Goal: Information Seeking & Learning: Learn about a topic

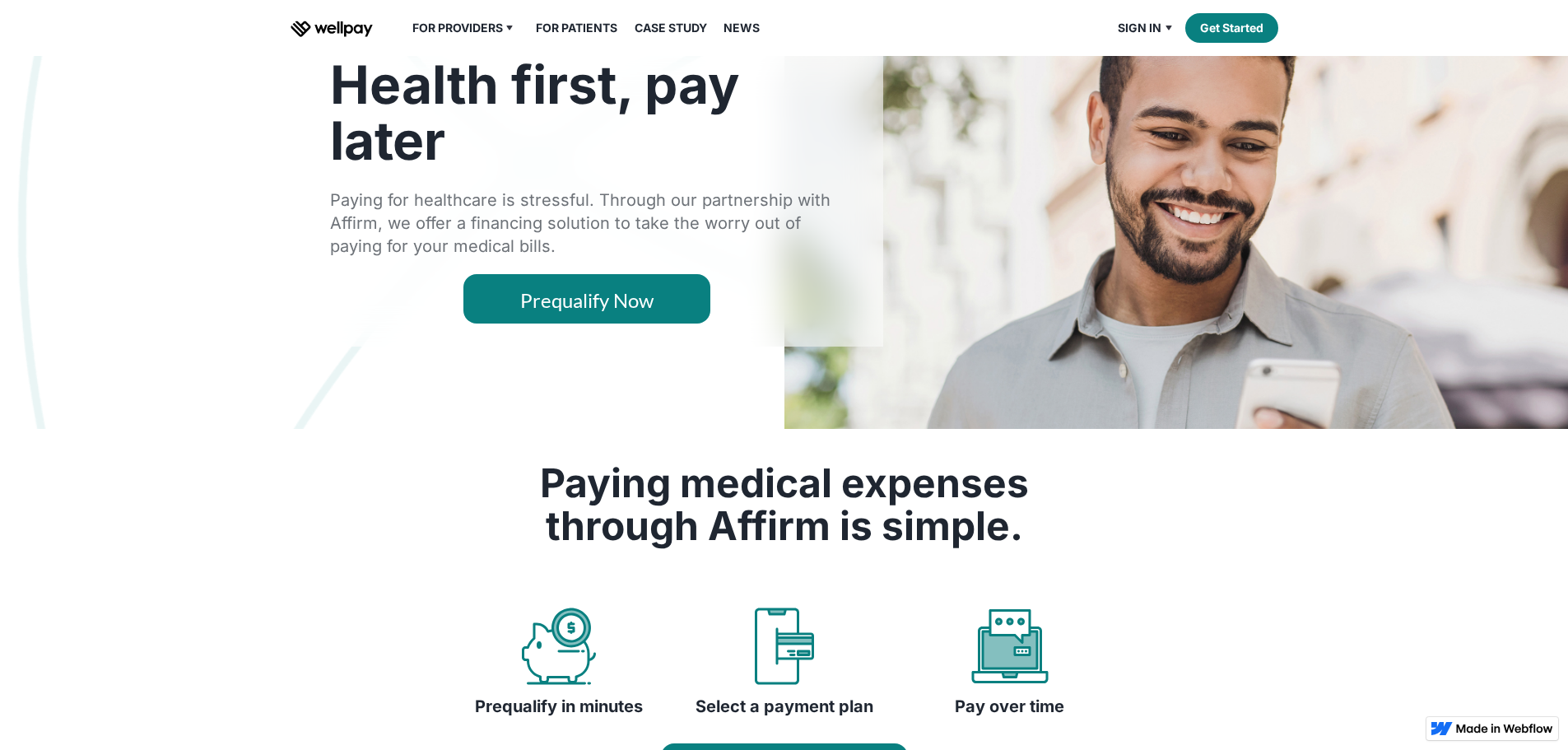
scroll to position [165, 0]
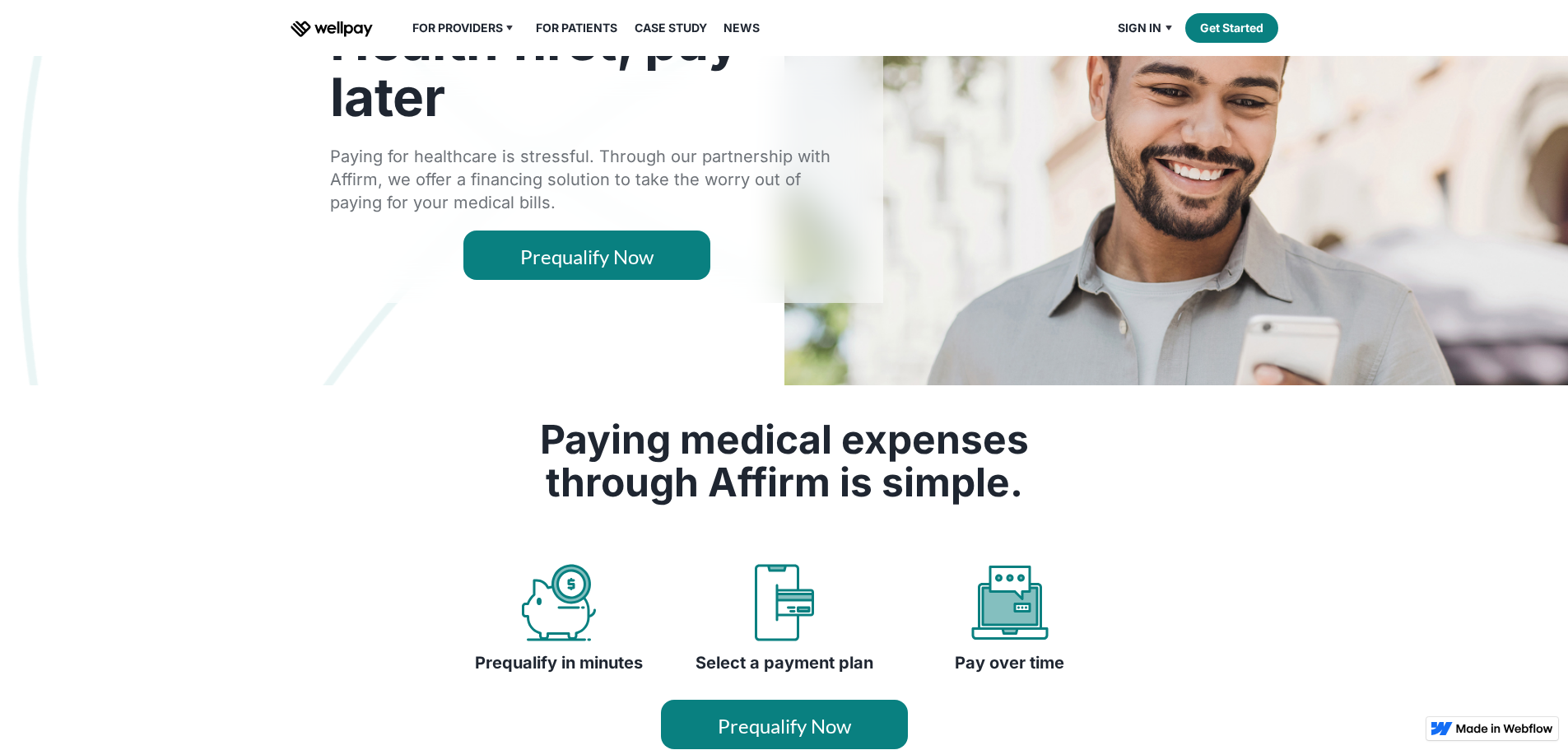
click at [567, 280] on link "Prequalify Now" at bounding box center [586, 255] width 247 height 50
click at [570, 280] on link "Prequalify Now" at bounding box center [586, 255] width 247 height 50
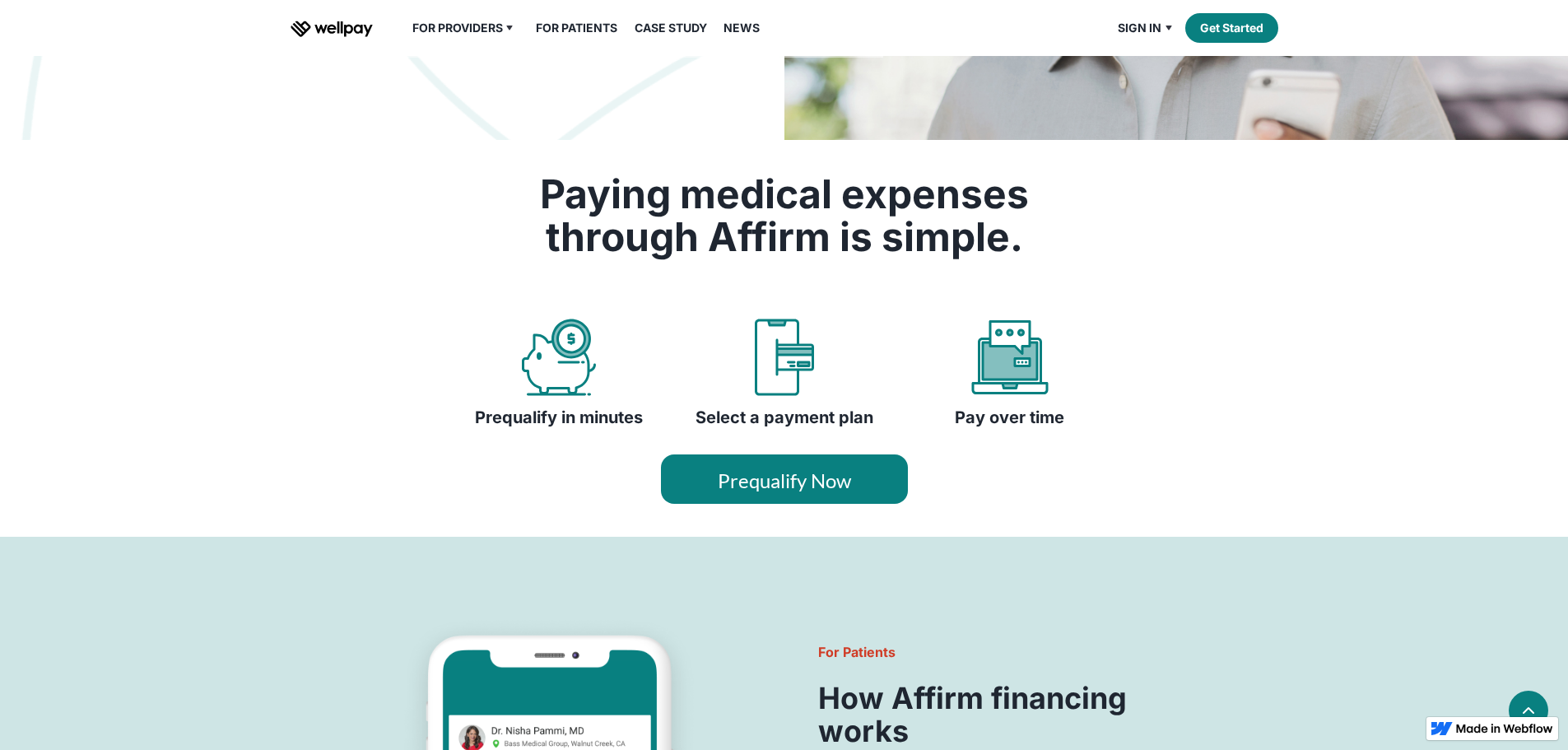
scroll to position [412, 0]
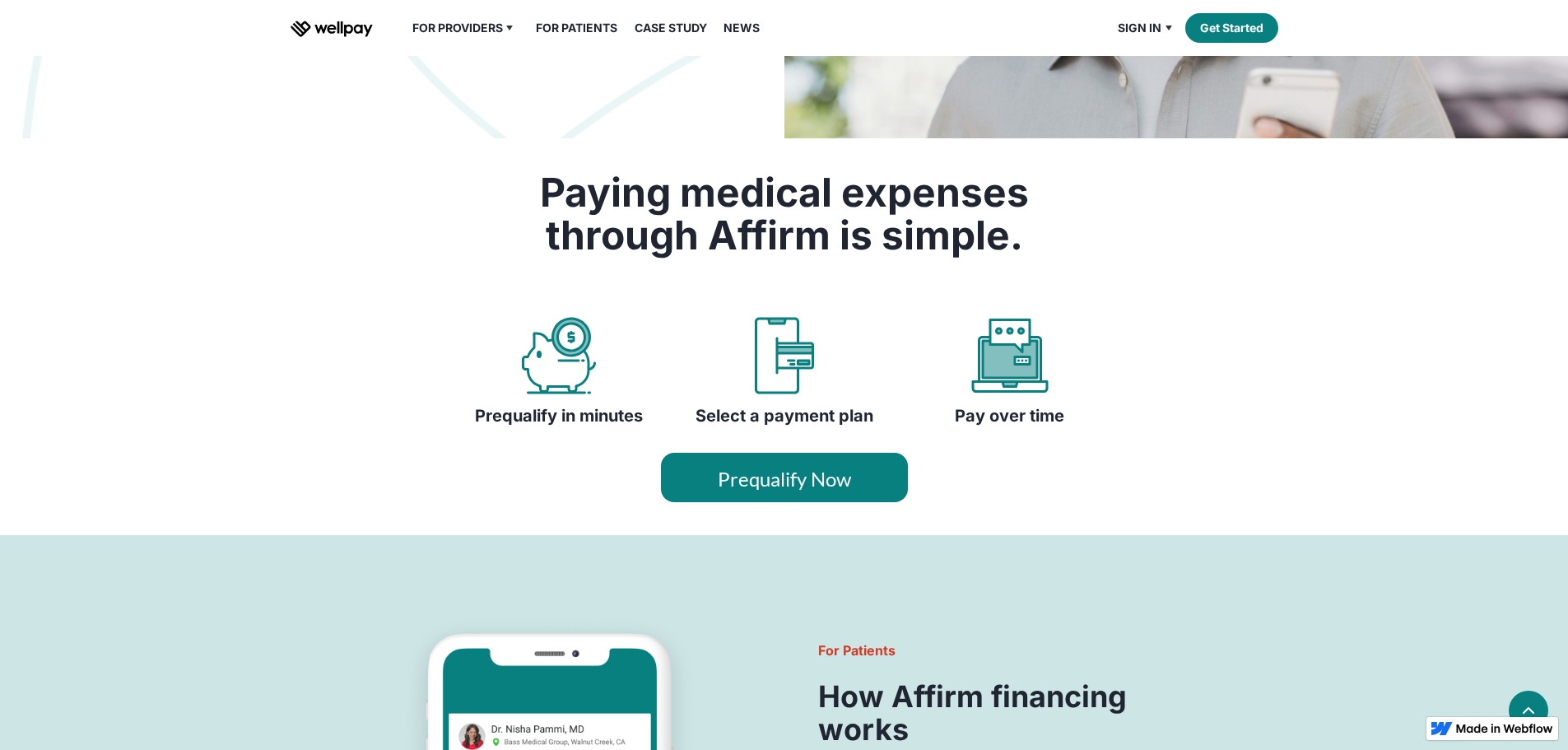
click at [758, 502] on link "Prequalify Now" at bounding box center [784, 478] width 247 height 50
click at [551, 395] on img at bounding box center [559, 355] width 79 height 79
drag, startPoint x: 551, startPoint y: 460, endPoint x: 567, endPoint y: 464, distance: 16.5
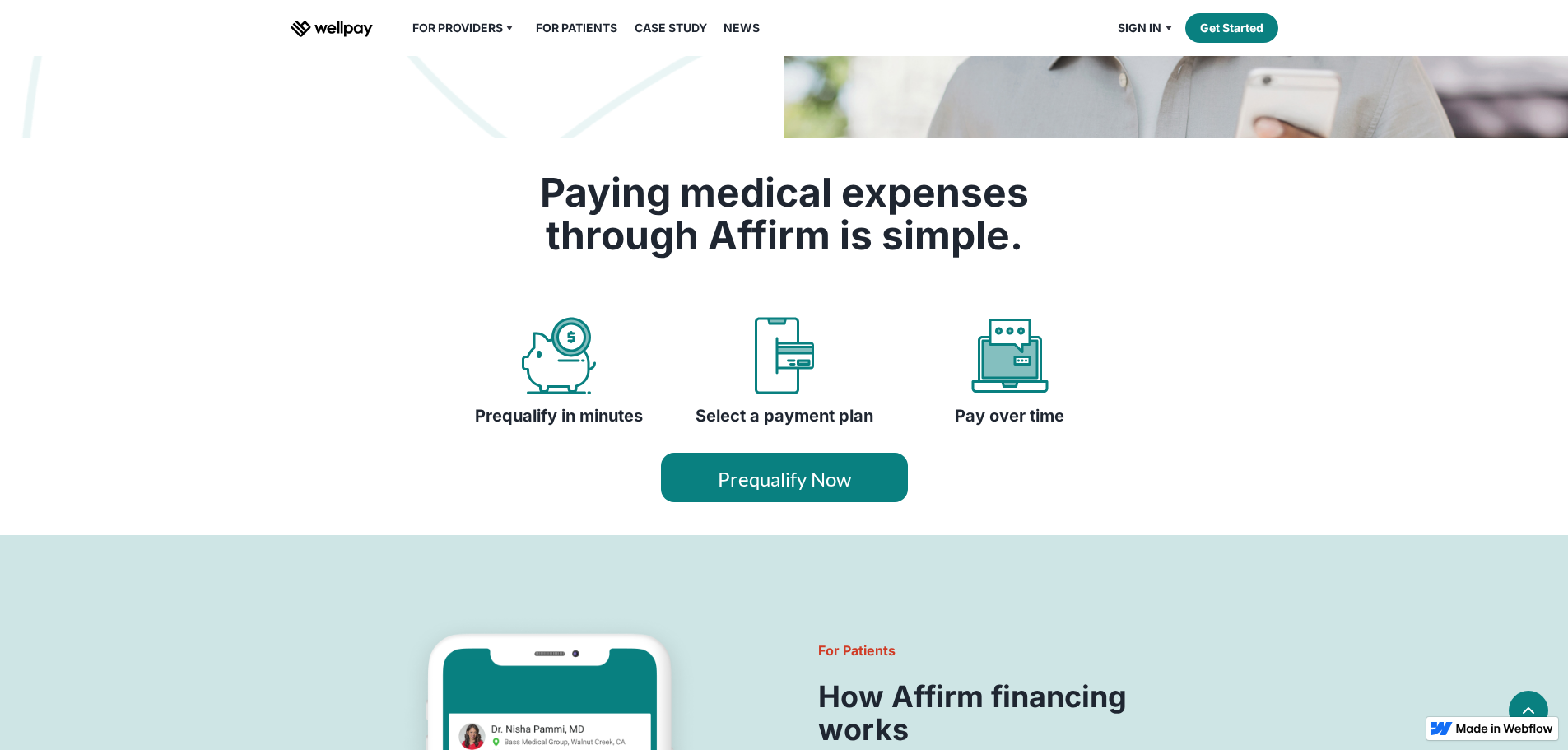
click at [552, 395] on img at bounding box center [559, 355] width 79 height 79
click at [785, 395] on img at bounding box center [784, 355] width 79 height 79
drag, startPoint x: 785, startPoint y: 474, endPoint x: 797, endPoint y: 474, distance: 12.0
click at [788, 395] on img at bounding box center [784, 355] width 79 height 79
click at [1001, 395] on img at bounding box center [1010, 355] width 79 height 79
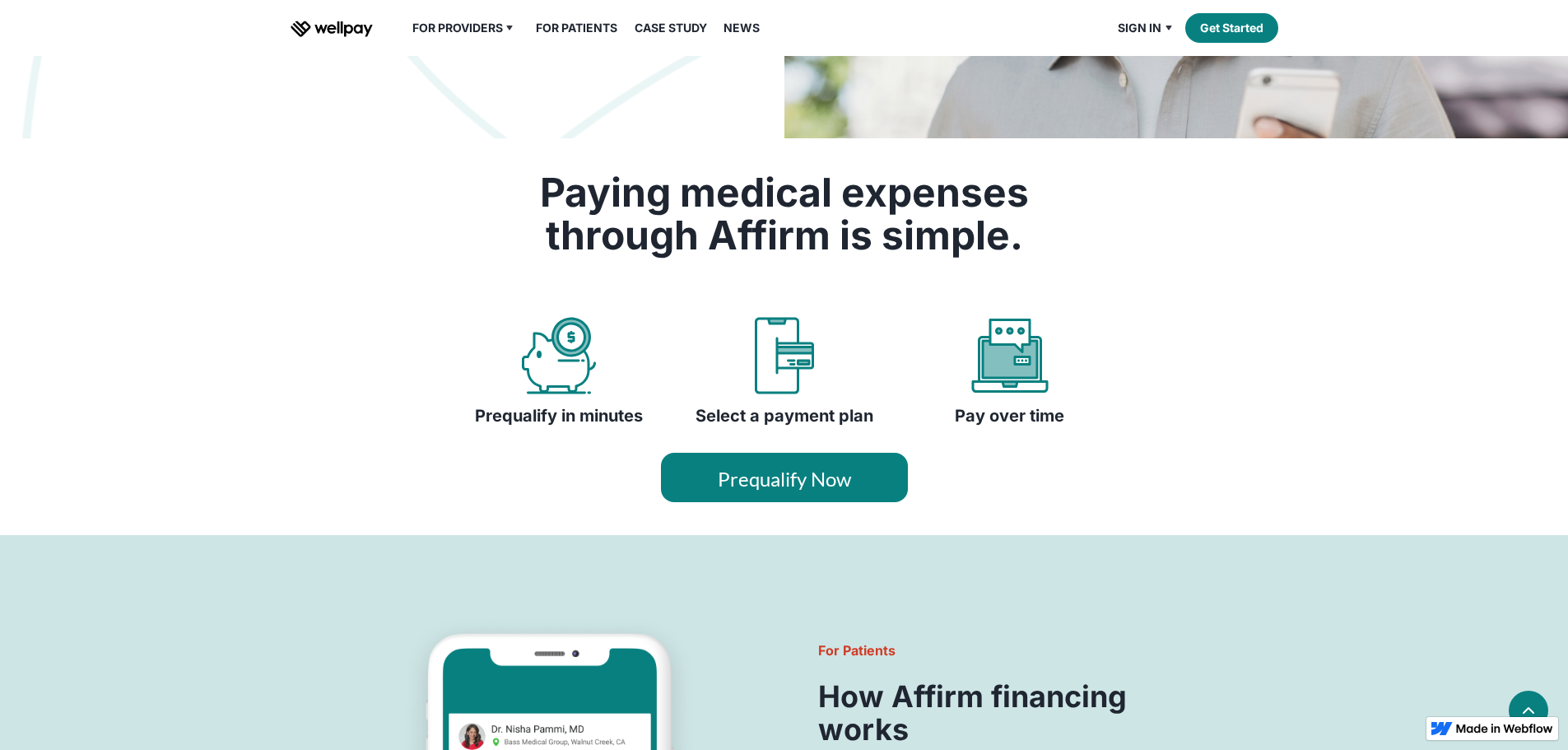
click at [1001, 395] on img at bounding box center [1010, 355] width 79 height 79
click at [750, 502] on link "Prequalify Now" at bounding box center [784, 478] width 247 height 50
click at [752, 502] on link "Prequalify Now" at bounding box center [784, 478] width 247 height 50
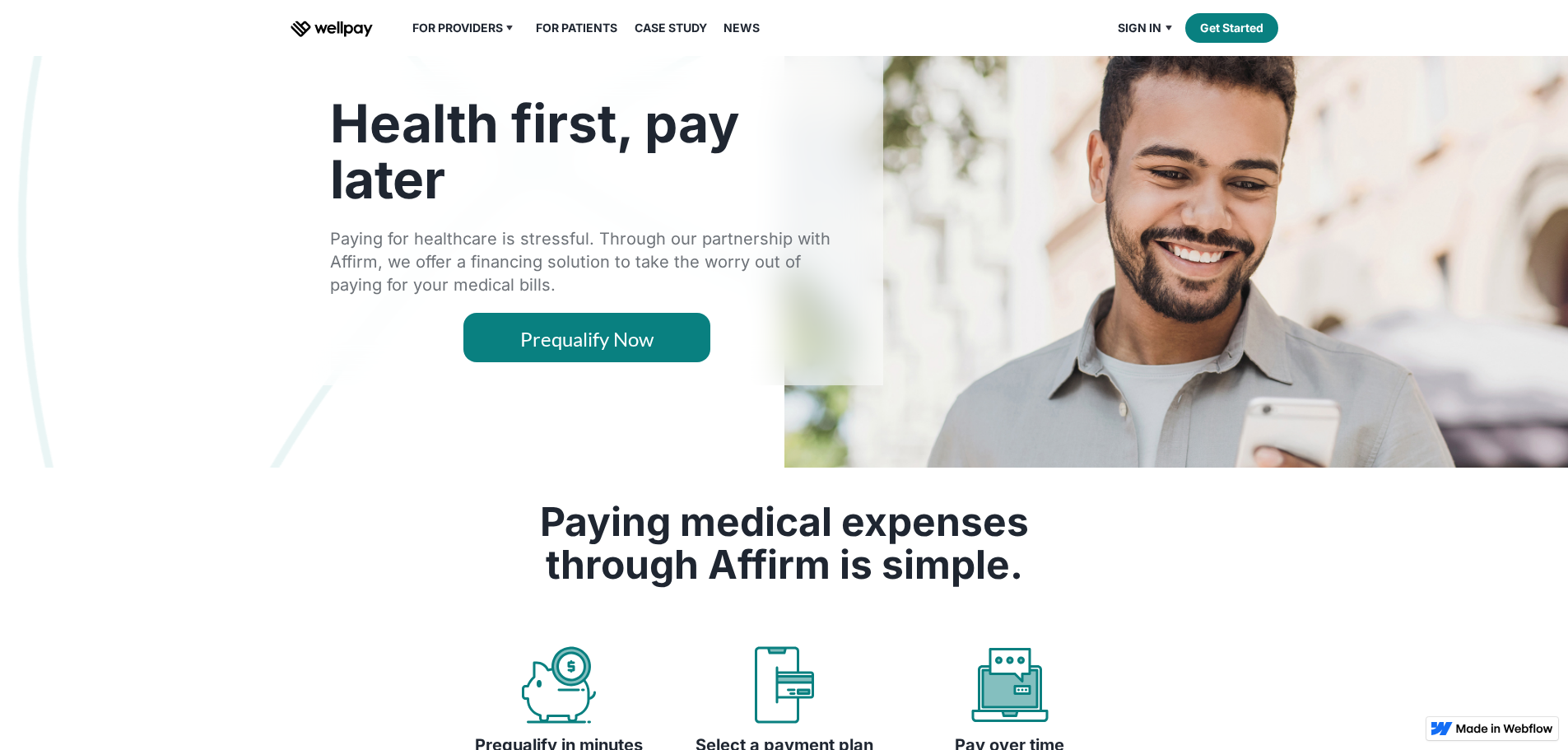
scroll to position [0, 0]
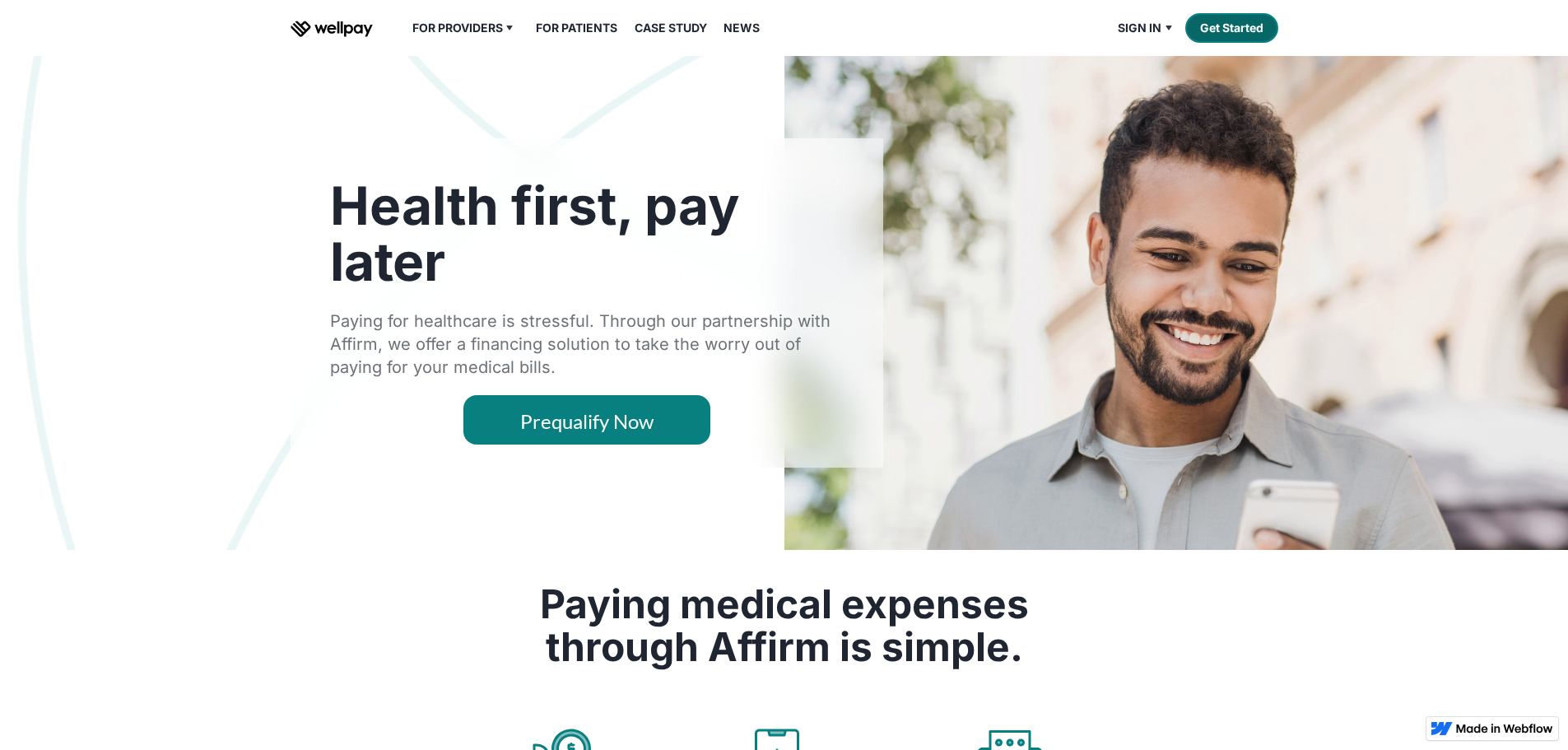
click at [1225, 43] on link "Get Started" at bounding box center [1231, 27] width 93 height 30
click at [330, 37] on img "home" at bounding box center [332, 28] width 82 height 16
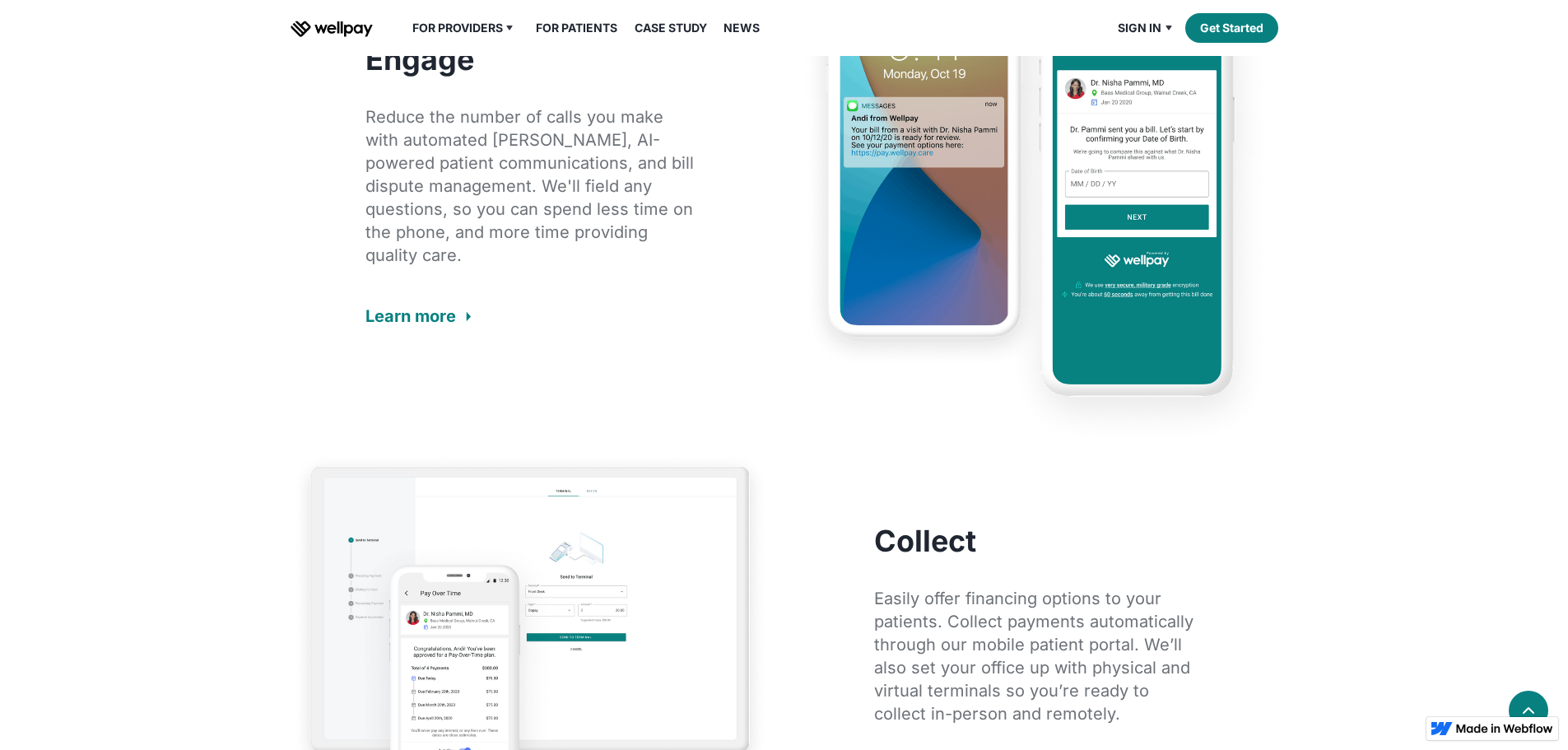
scroll to position [1563, 0]
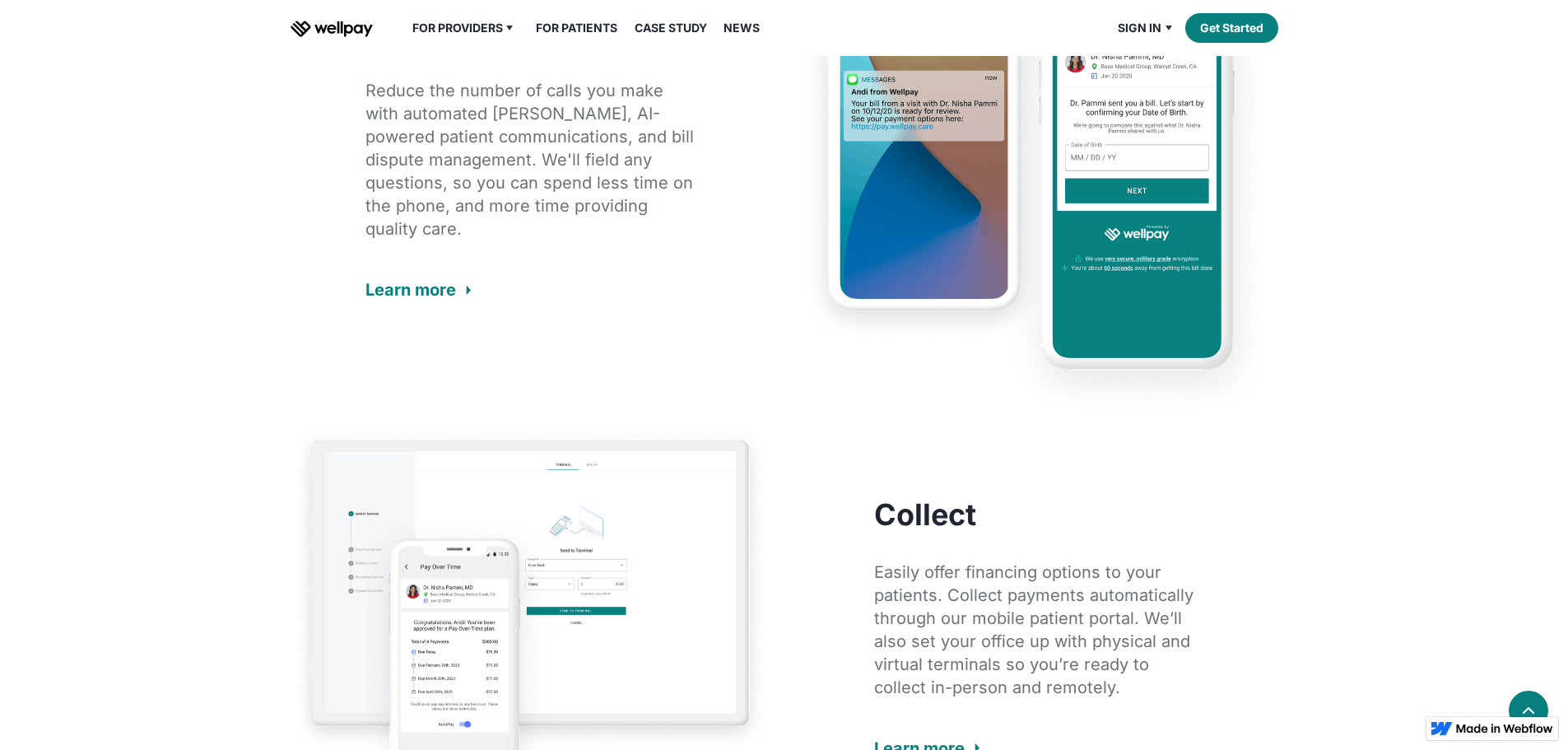
click at [402, 302] on div "Learn more" at bounding box center [411, 290] width 91 height 23
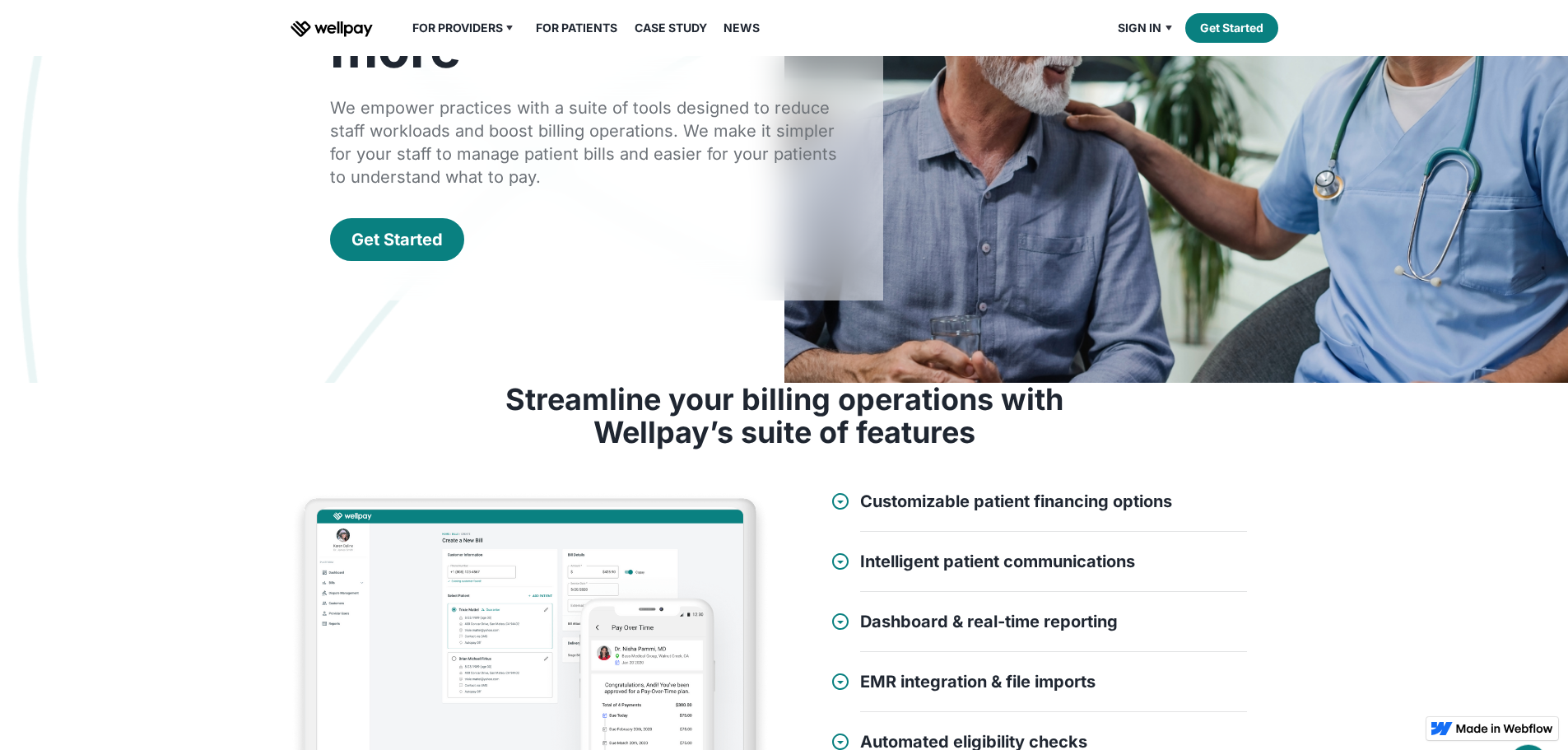
scroll to position [247, 0]
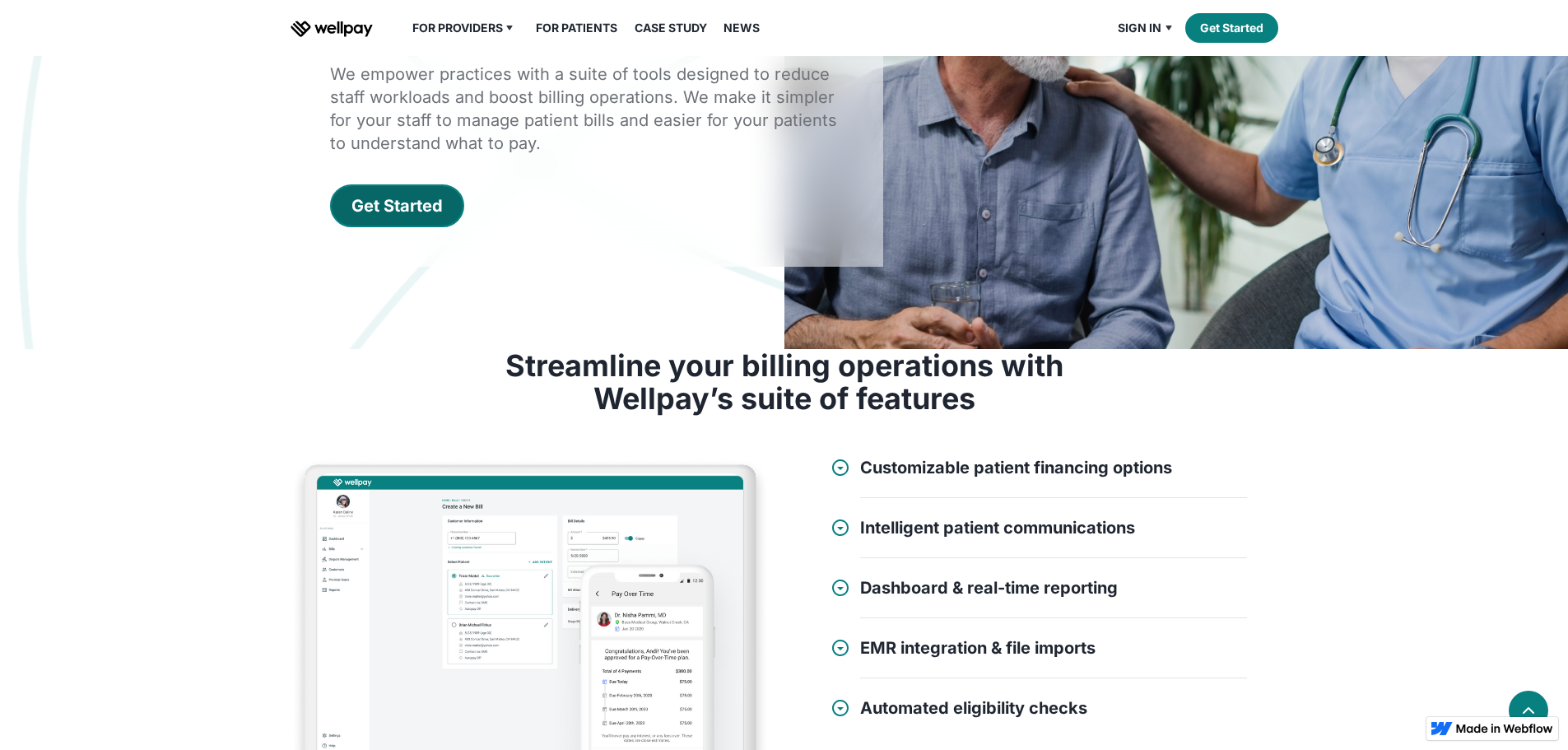
click at [396, 217] on div "Get Started" at bounding box center [396, 205] width 91 height 23
